Goal: Information Seeking & Learning: Learn about a topic

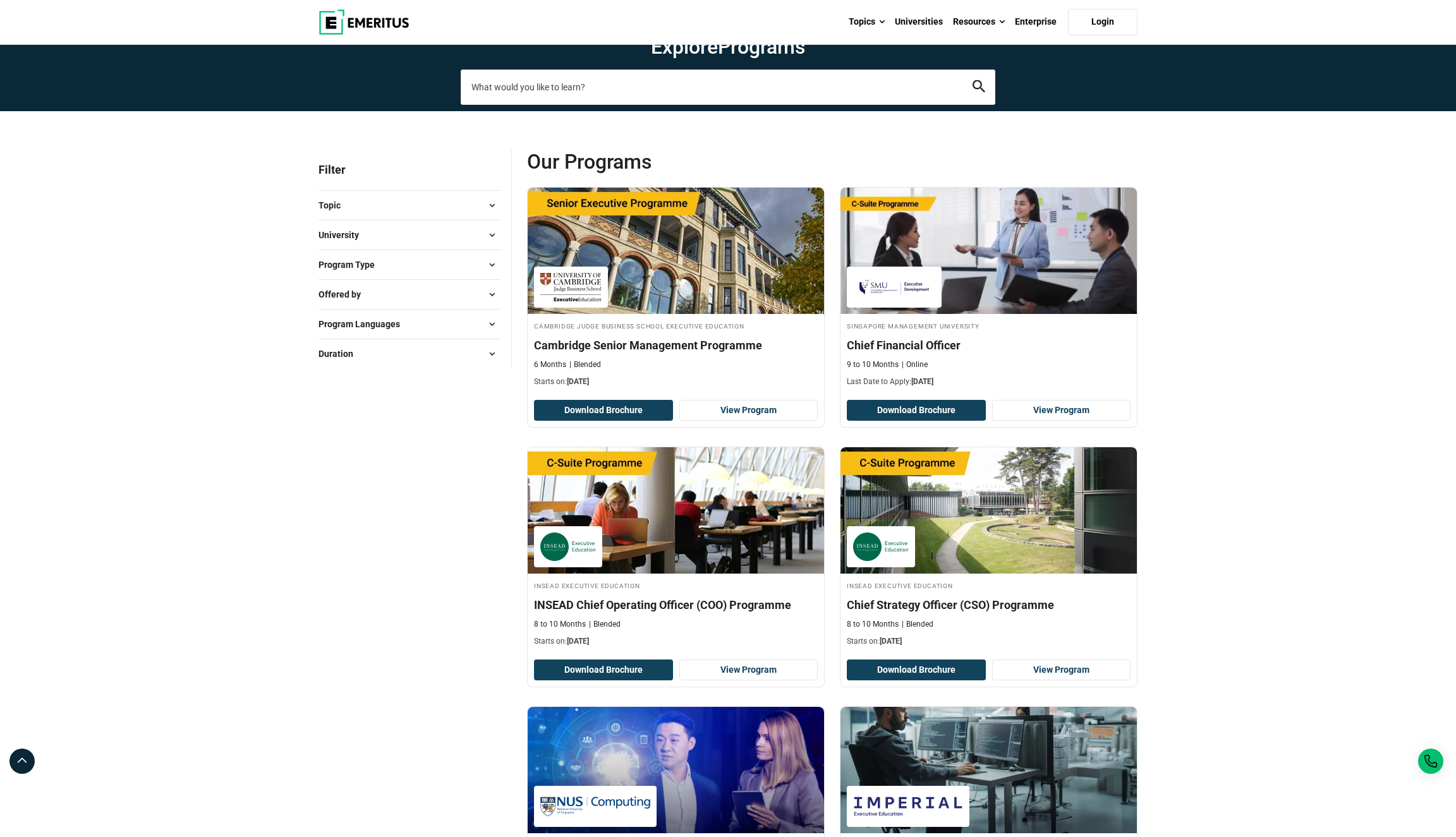
click at [578, 105] on input "search-page" at bounding box center [728, 87] width 535 height 35
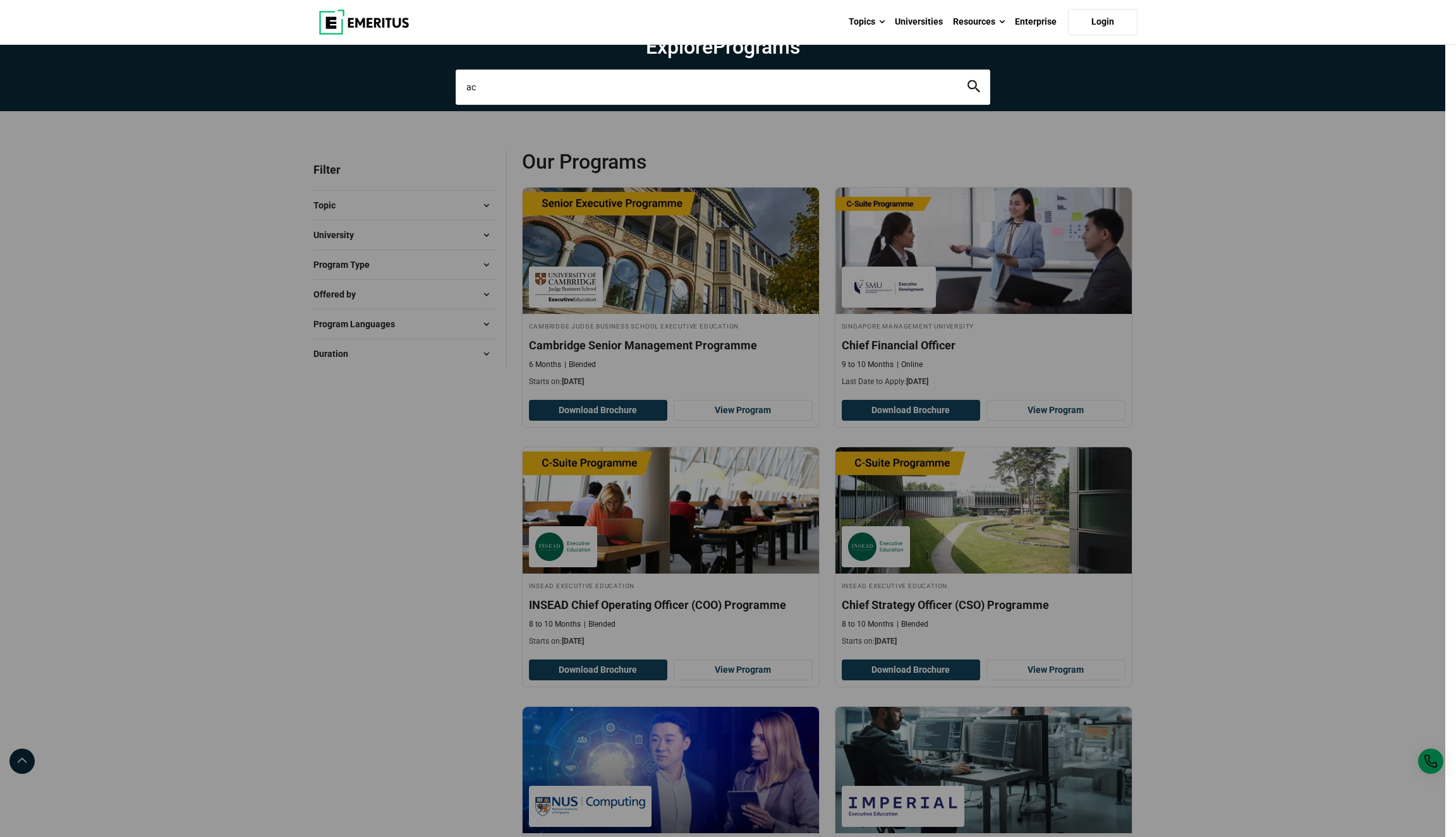
type input "a"
type input "merger and acquisition"
click at [973, 94] on button "search" at bounding box center [974, 87] width 13 height 15
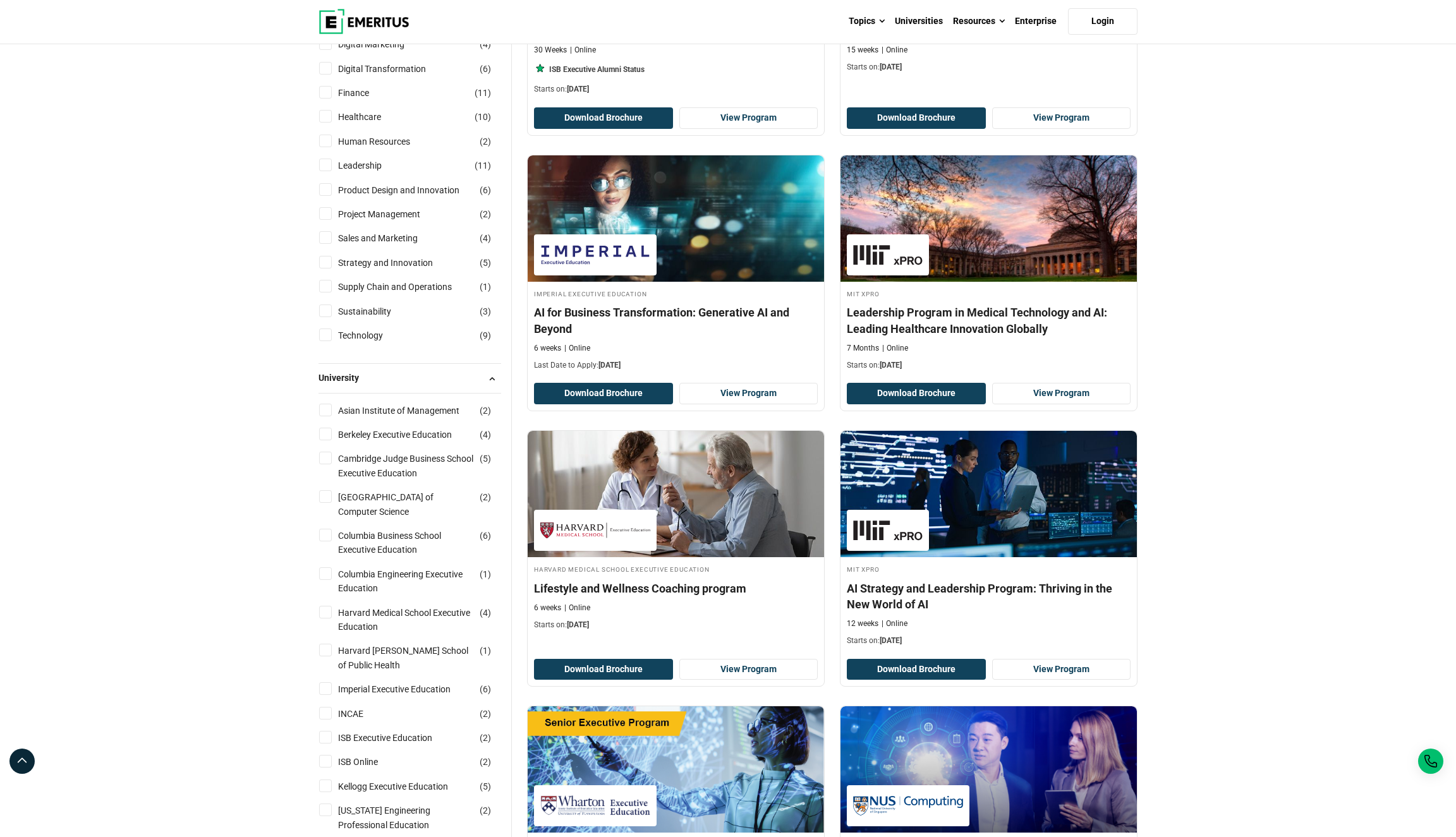
scroll to position [206, 0]
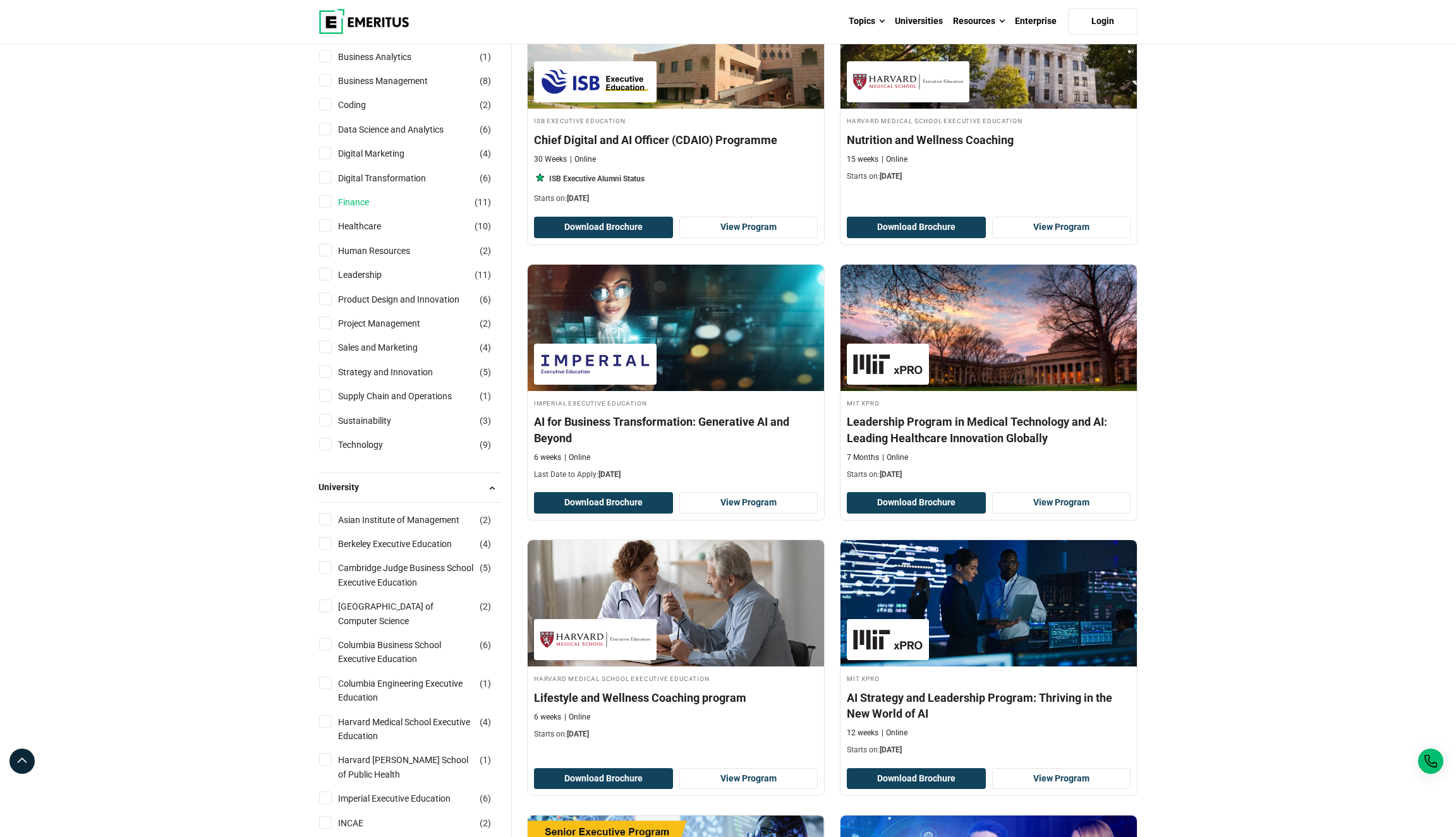
click at [354, 209] on link "Finance" at bounding box center [366, 202] width 56 height 14
checkbox input "true"
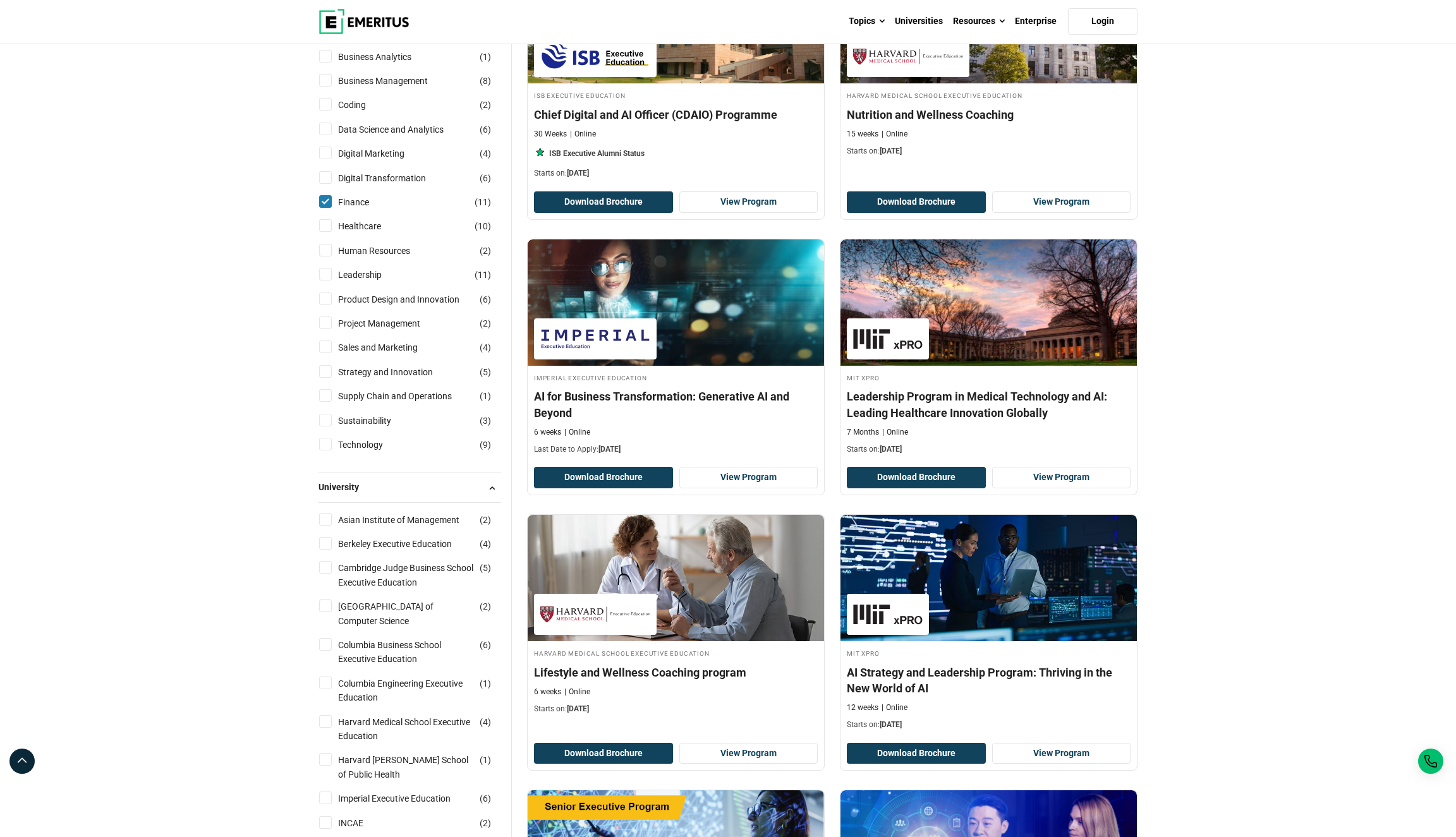
click at [327, 638] on input "Columbia Business School Executive Education ( 6 )" at bounding box center [325, 645] width 13 height 13
checkbox input "true"
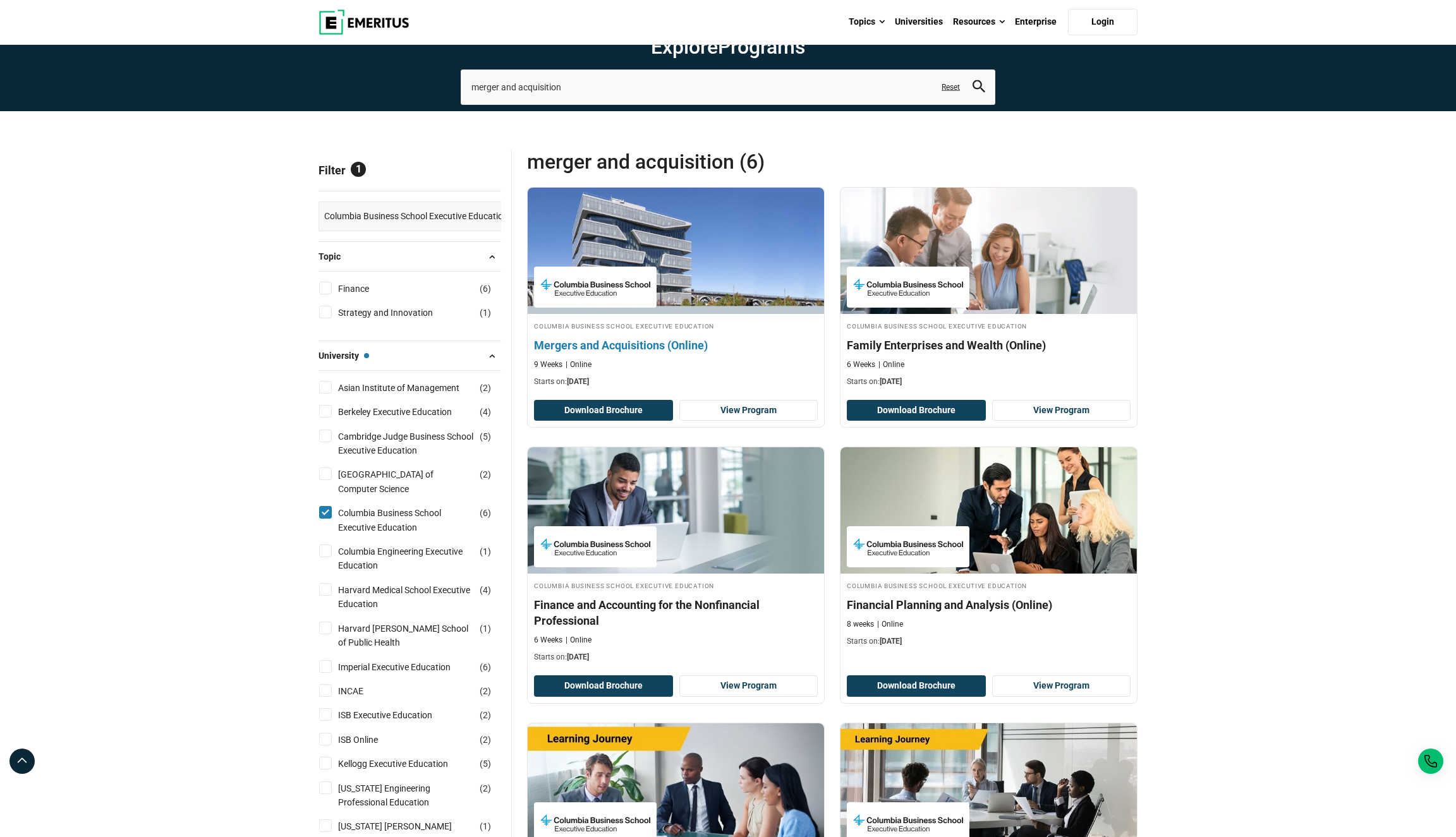
click at [764, 316] on img at bounding box center [676, 250] width 326 height 139
